Goal: Navigation & Orientation: Find specific page/section

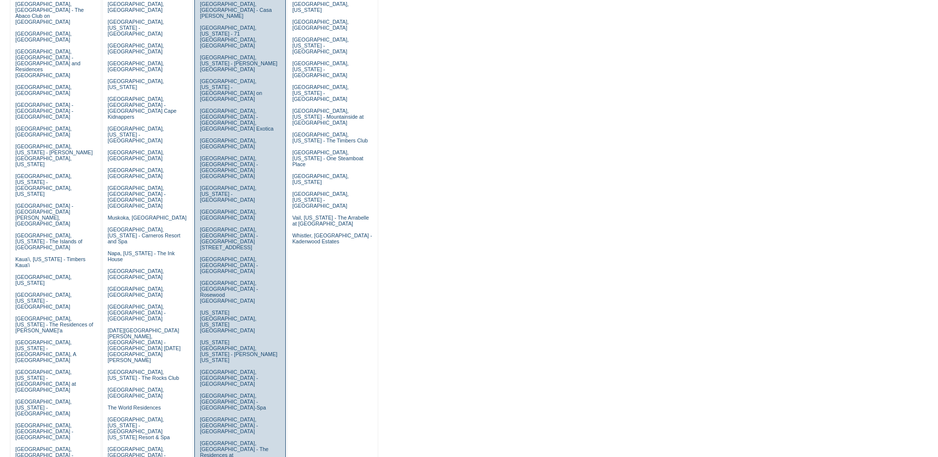
scroll to position [99, 0]
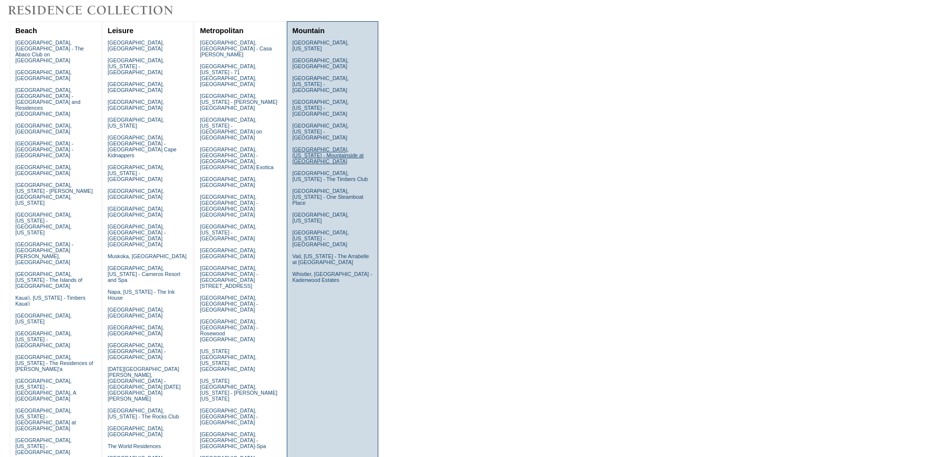
click at [313, 146] on link "[GEOGRAPHIC_DATA], [US_STATE] - Mountainside at [GEOGRAPHIC_DATA]" at bounding box center [327, 155] width 71 height 18
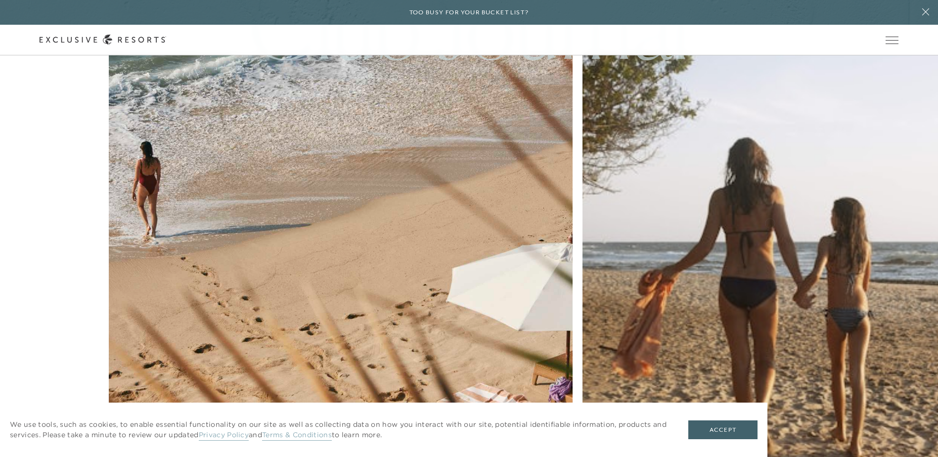
scroll to position [4720, 0]
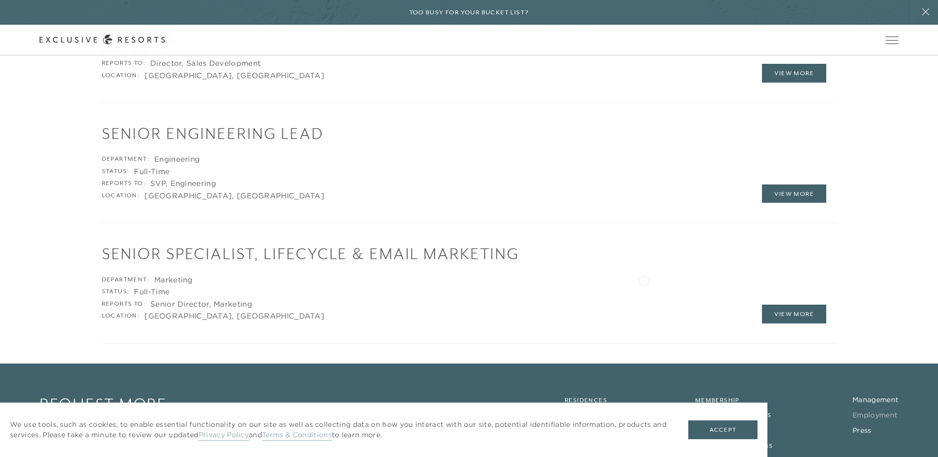
scroll to position [2027, 0]
